Goal: Navigation & Orientation: Find specific page/section

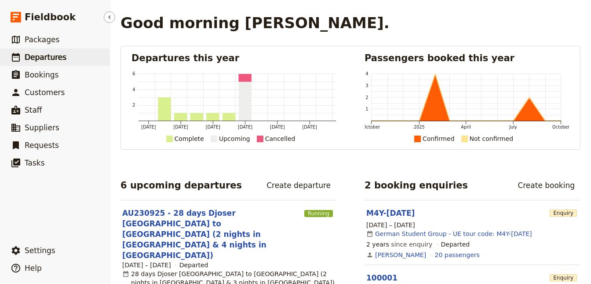
click at [39, 59] on span "Departures" at bounding box center [46, 57] width 42 height 9
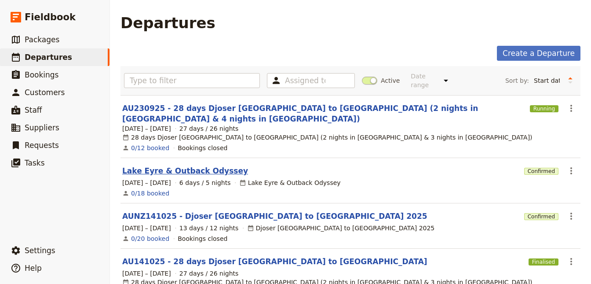
click at [197, 165] on link "Lake Eyre & Outback Odyssey" at bounding box center [185, 170] width 126 height 11
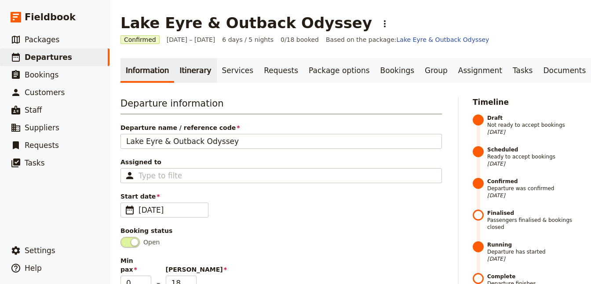
click at [175, 64] on link "Itinerary" at bounding box center [195, 70] width 42 height 25
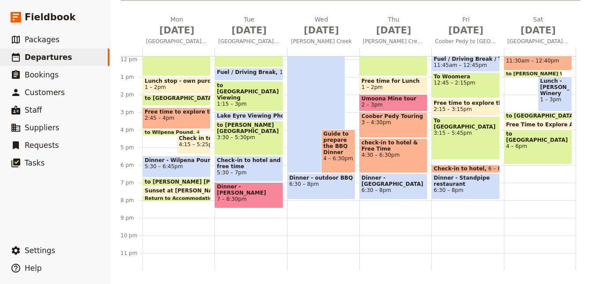
scroll to position [129, 0]
